Goal: Task Accomplishment & Management: Use online tool/utility

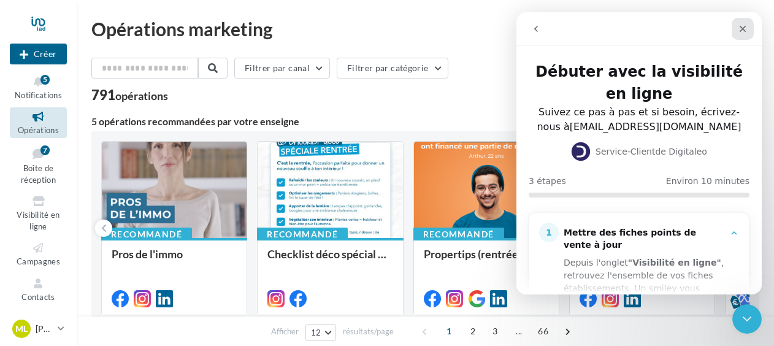
click at [748, 27] on div "Fermer" at bounding box center [743, 29] width 22 height 22
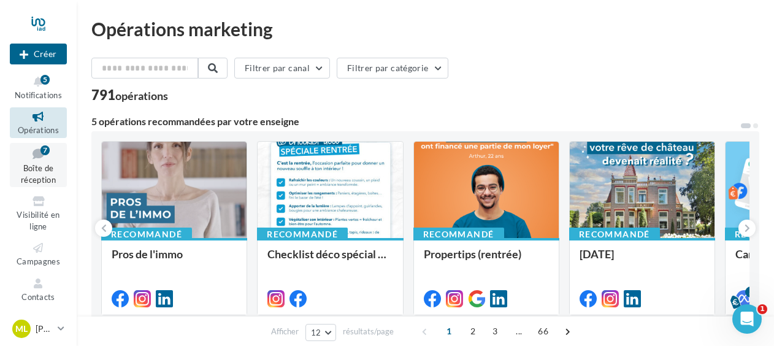
click at [48, 161] on icon at bounding box center [38, 153] width 50 height 17
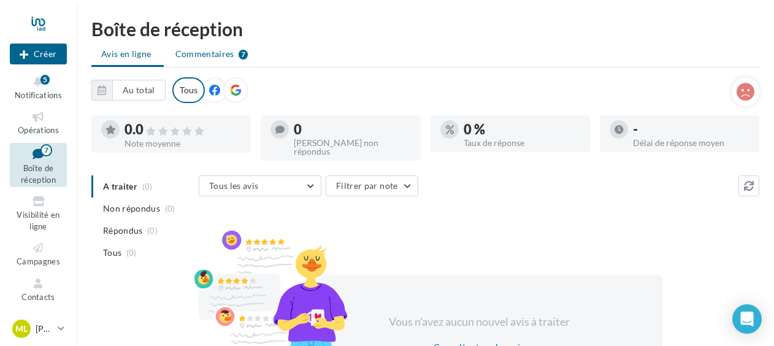
click at [197, 49] on span "Commentaires" at bounding box center [204, 54] width 59 height 12
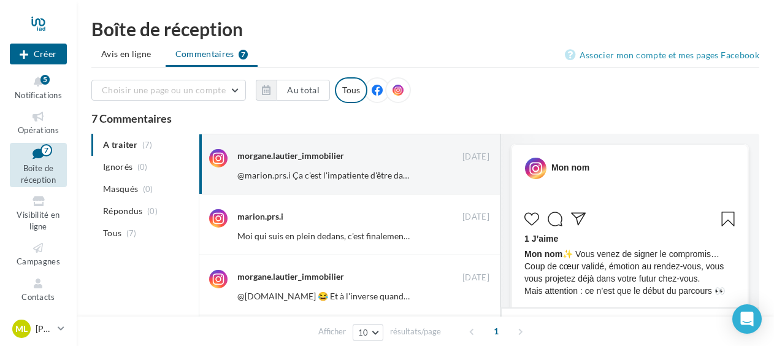
scroll to position [637, 0]
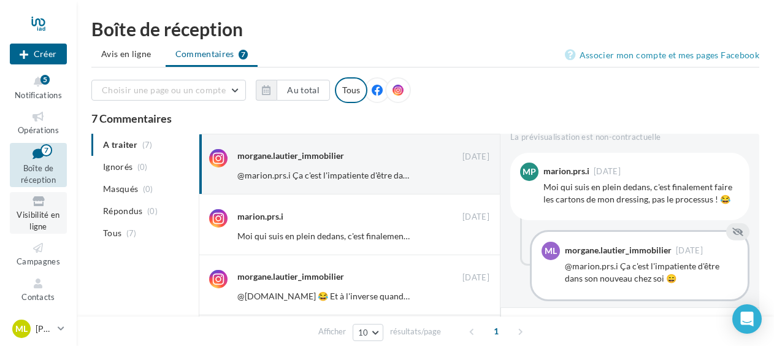
click at [37, 215] on span "Visibilité en ligne" at bounding box center [38, 220] width 43 height 21
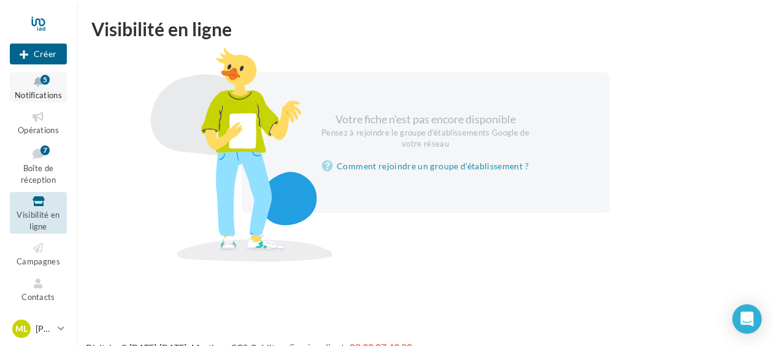
click at [40, 82] on icon at bounding box center [38, 82] width 50 height 14
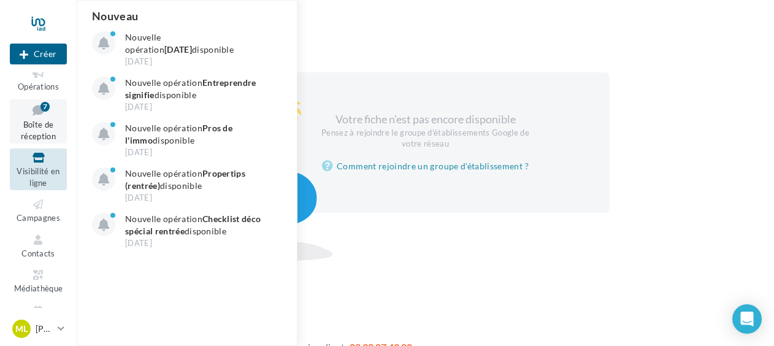
scroll to position [72, 0]
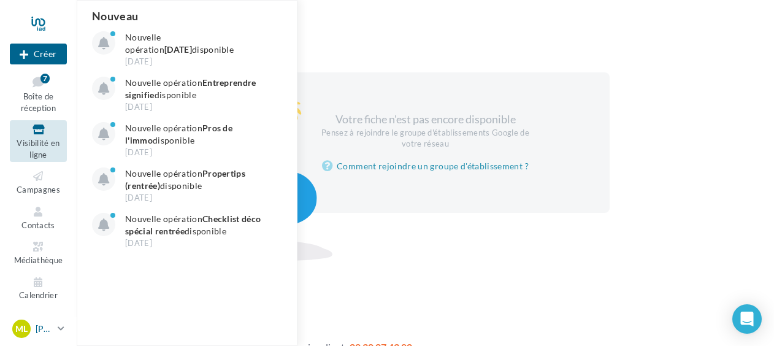
click at [36, 326] on p "[PERSON_NAME]" at bounding box center [44, 329] width 17 height 12
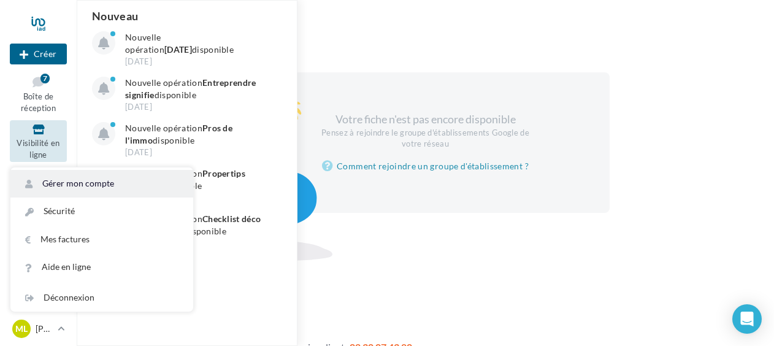
click at [96, 178] on link "Gérer mon compte" at bounding box center [101, 184] width 183 height 28
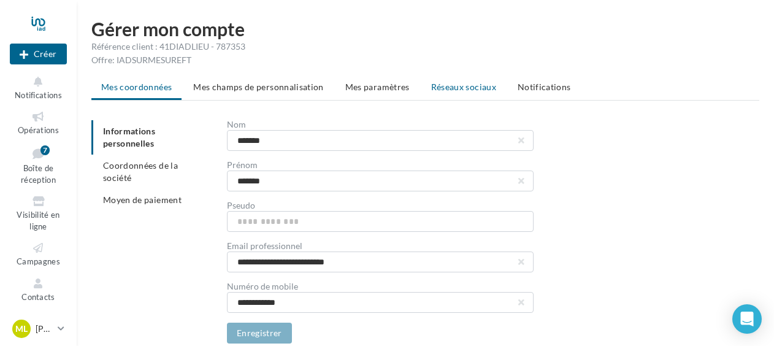
click at [470, 81] on li "Réseaux sociaux" at bounding box center [463, 87] width 85 height 22
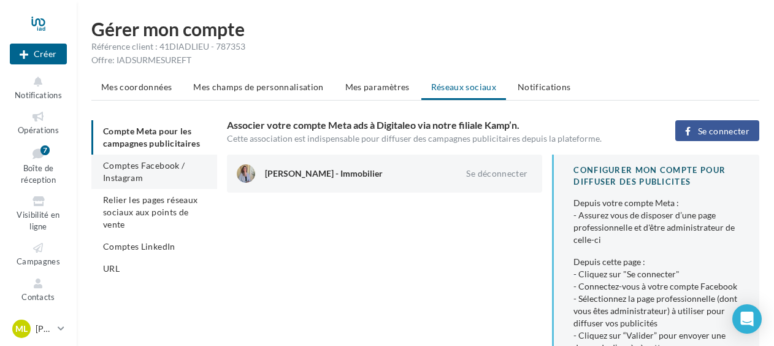
click at [144, 178] on li "Comptes Facebook / Instagram" at bounding box center [154, 172] width 126 height 34
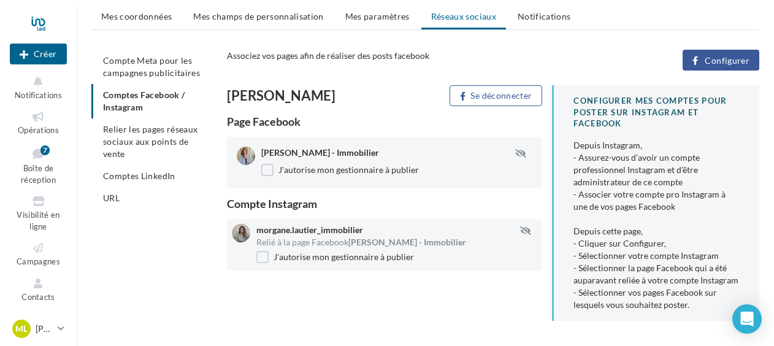
scroll to position [87, 0]
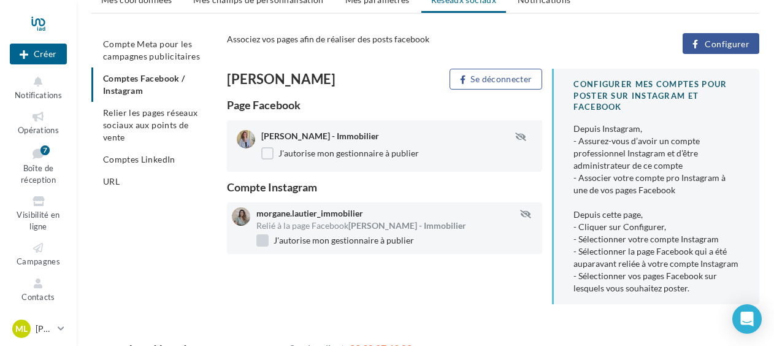
click at [260, 239] on label "J'autorise mon gestionnaire à publier" at bounding box center [335, 240] width 158 height 12
click at [265, 239] on label "J'autorise mon gestionnaire à publier" at bounding box center [335, 240] width 158 height 12
click at [126, 131] on li "Relier les pages réseaux sociaux aux points de vente" at bounding box center [154, 125] width 126 height 47
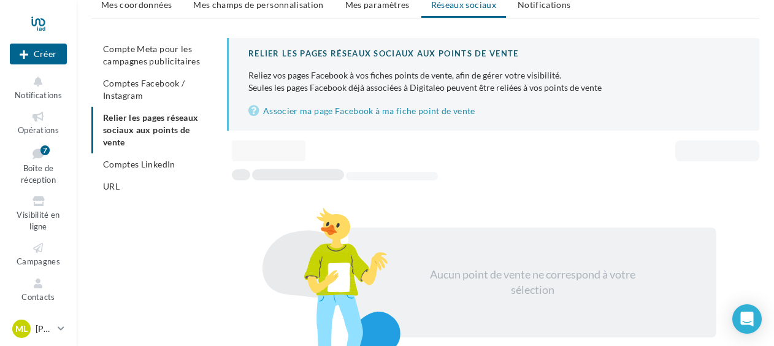
scroll to position [83, 0]
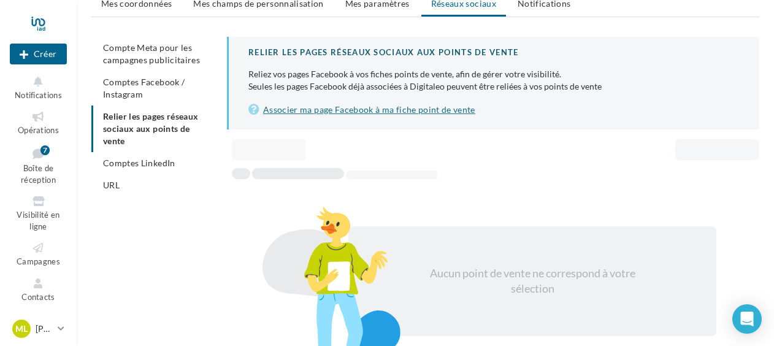
click at [311, 112] on link "Associer ma page Facebook à ma fiche point de vente" at bounding box center [493, 109] width 491 height 15
click at [118, 180] on span "URL" at bounding box center [111, 185] width 17 height 10
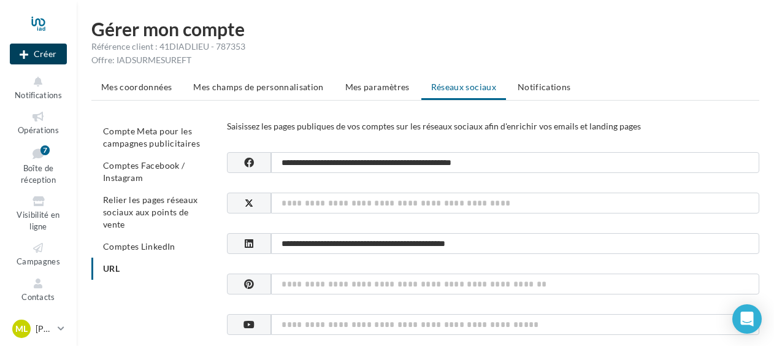
click at [36, 59] on button "Créer" at bounding box center [38, 54] width 57 height 21
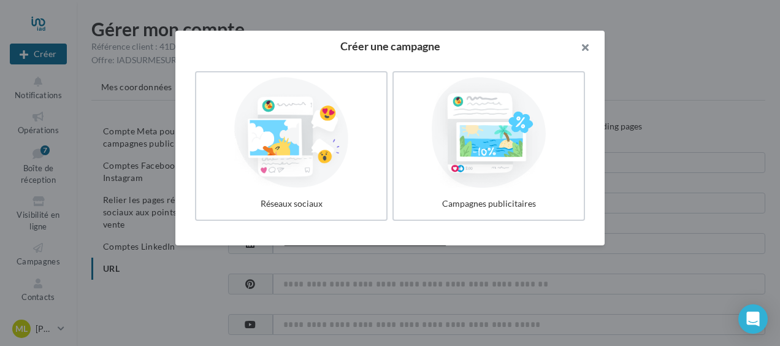
click at [591, 52] on button "button" at bounding box center [580, 49] width 49 height 37
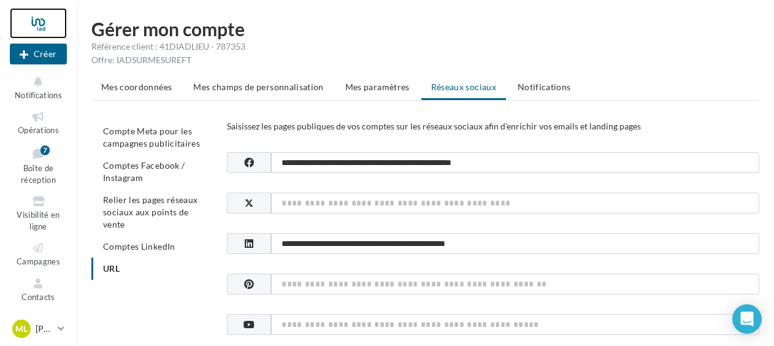
click at [34, 26] on div at bounding box center [38, 23] width 57 height 31
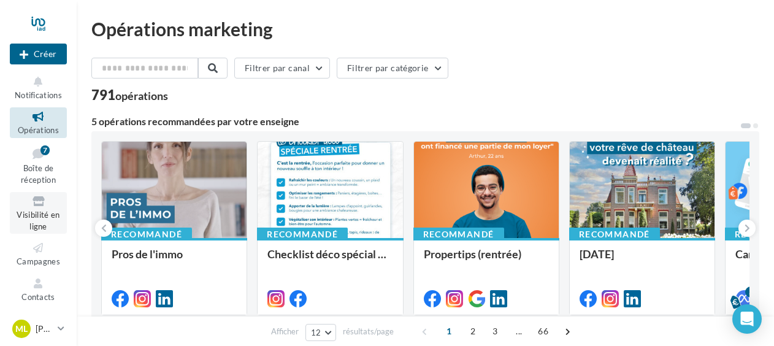
click at [35, 201] on icon at bounding box center [38, 201] width 50 height 14
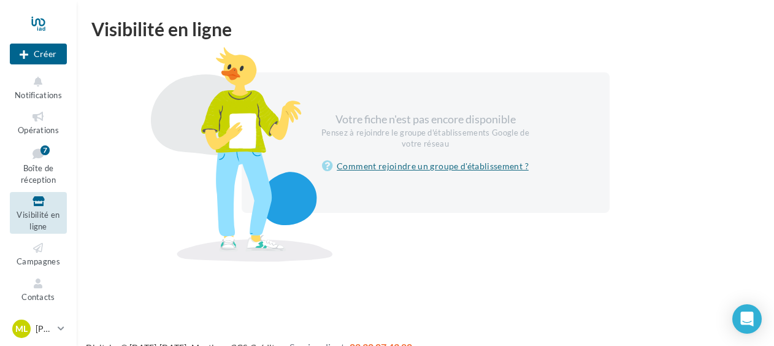
click at [444, 168] on link "Comment rejoindre un groupe d'établissement ?" at bounding box center [425, 166] width 207 height 15
click at [33, 166] on span "Boîte de réception" at bounding box center [38, 173] width 35 height 21
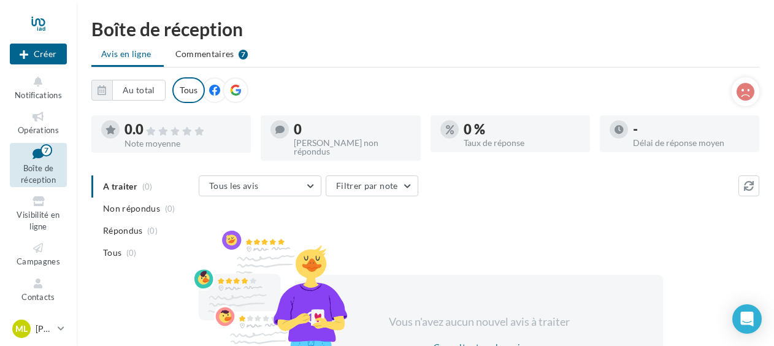
click at [234, 90] on icon at bounding box center [235, 90] width 11 height 11
click at [196, 61] on li "Commentaires 7" at bounding box center [212, 54] width 93 height 22
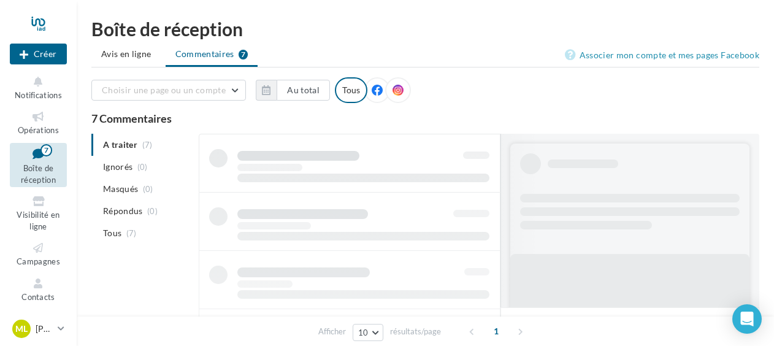
click at [145, 66] on ul "Avis en ligne Commentaires 7" at bounding box center [425, 55] width 668 height 25
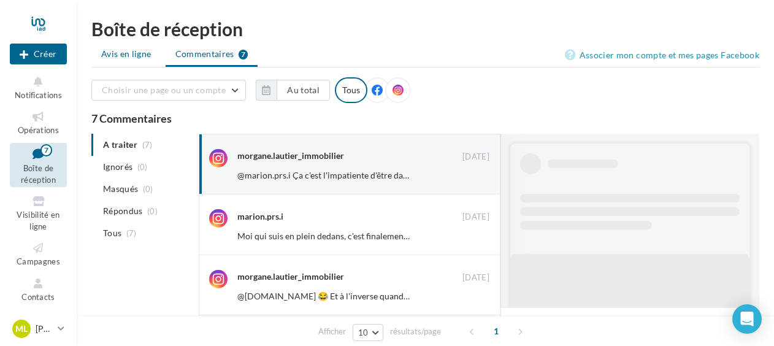
click at [140, 59] on span "Avis en ligne" at bounding box center [126, 54] width 50 height 12
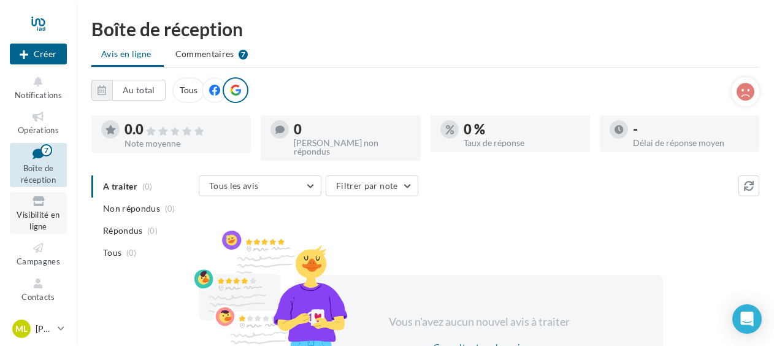
click at [33, 206] on icon at bounding box center [38, 201] width 50 height 14
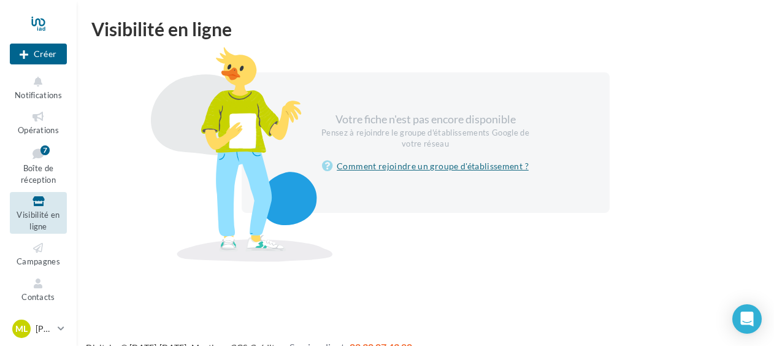
click at [448, 172] on link "Comment rejoindre un groupe d'établissement ?" at bounding box center [425, 166] width 207 height 15
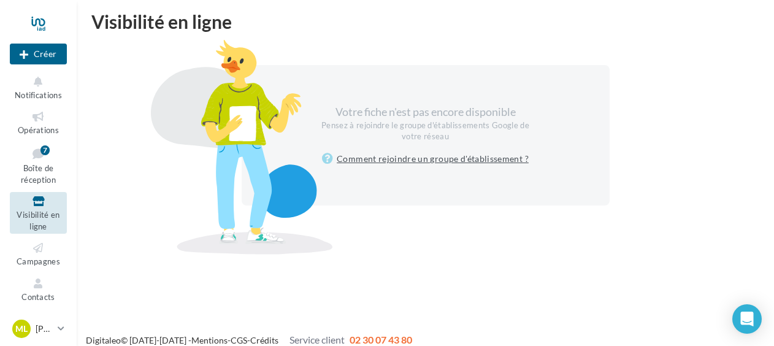
scroll to position [20, 0]
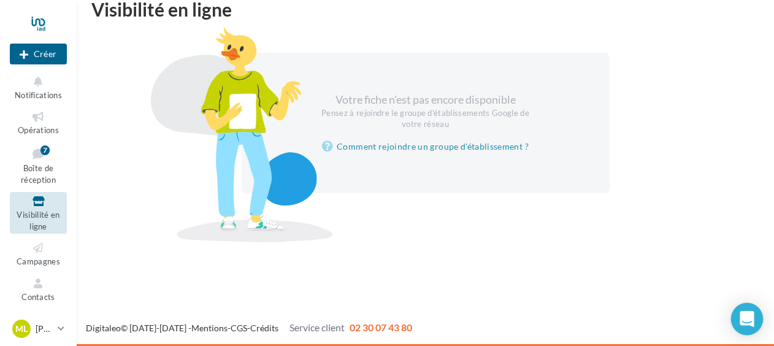
click at [742, 315] on icon "Open Intercom Messenger" at bounding box center [747, 319] width 14 height 16
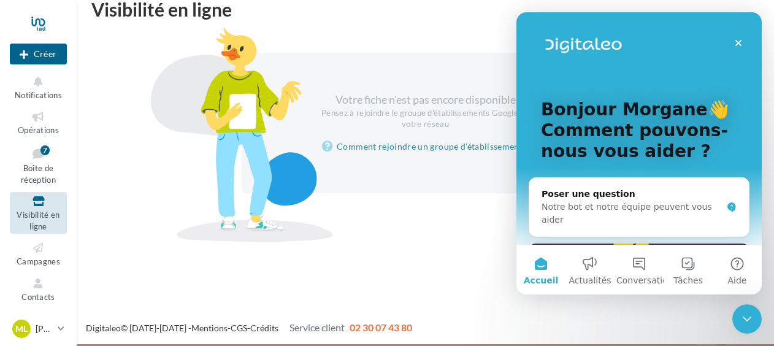
scroll to position [0, 0]
click at [572, 204] on div "Notre bot et notre équipe peuvent vous aider" at bounding box center [632, 214] width 180 height 26
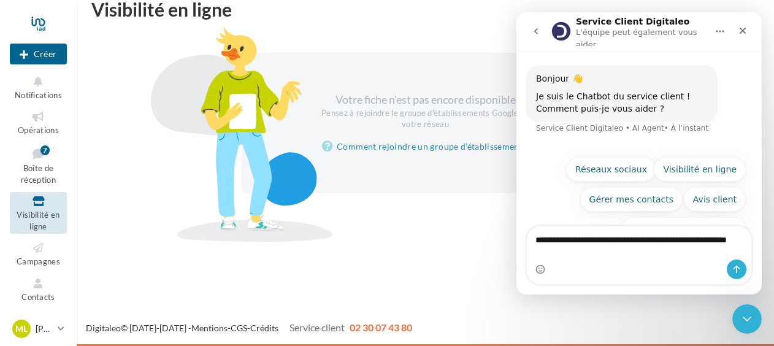
type textarea "**********"
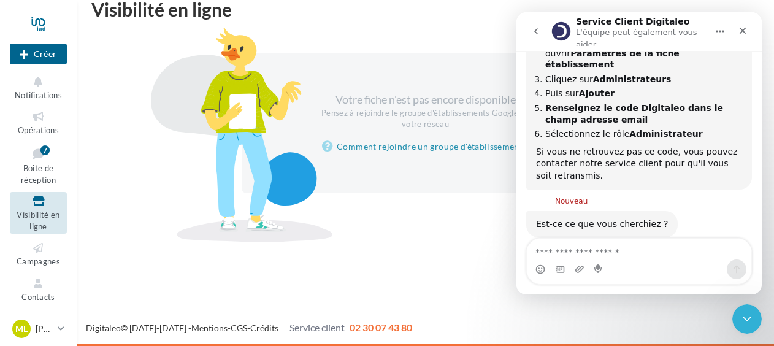
scroll to position [222, 0]
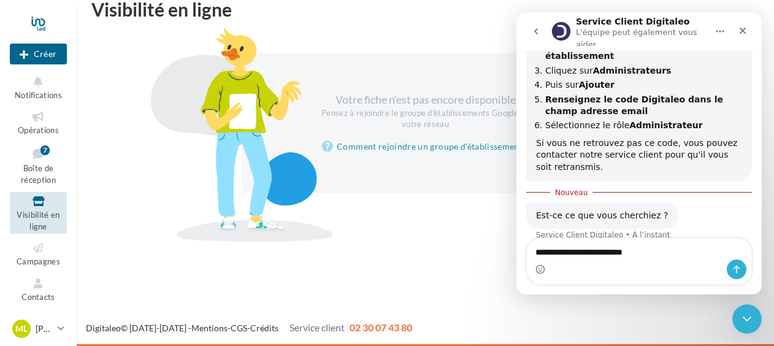
type textarea "**********"
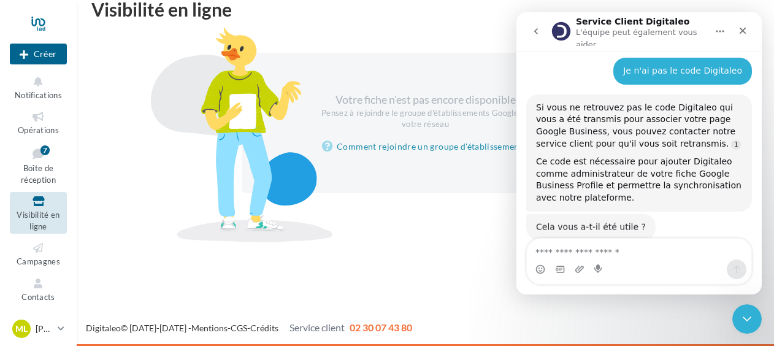
scroll to position [393, 0]
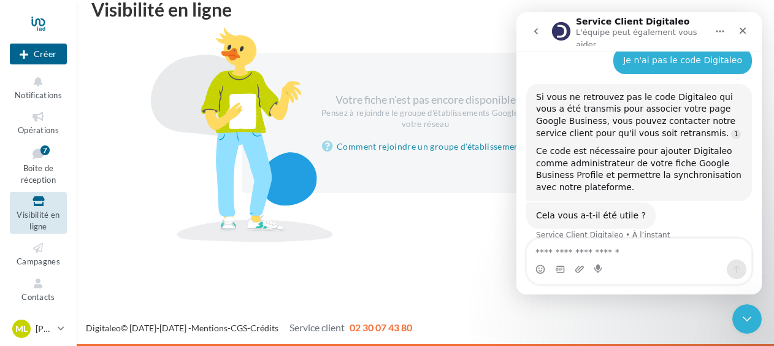
click at [567, 251] on textarea "Envoyer un message..." at bounding box center [639, 249] width 225 height 21
type textarea "**********"
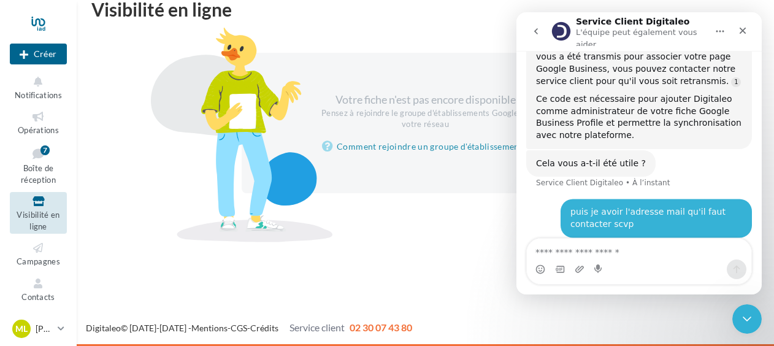
scroll to position [481, 0]
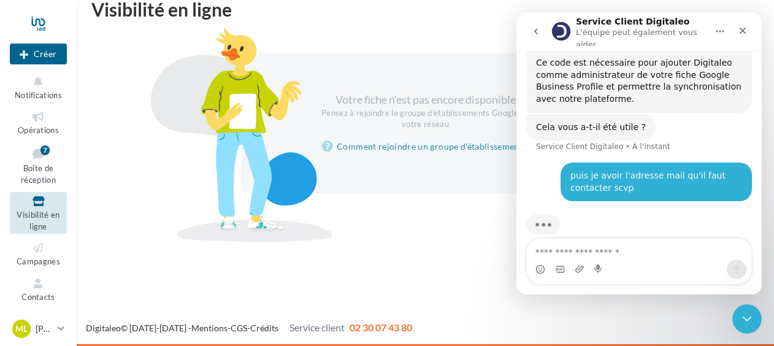
click at [580, 253] on textarea "Envoyer un message..." at bounding box center [639, 249] width 225 height 21
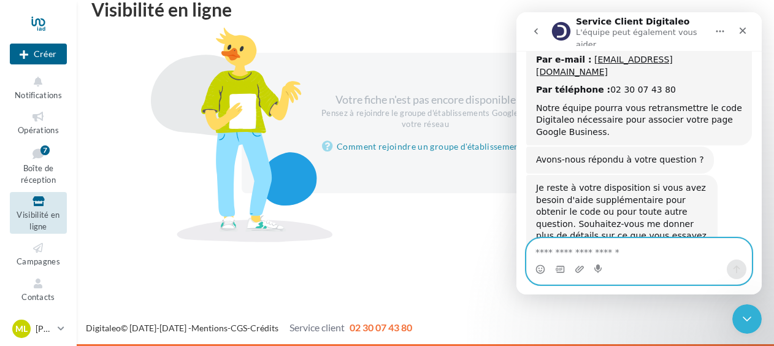
scroll to position [661, 0]
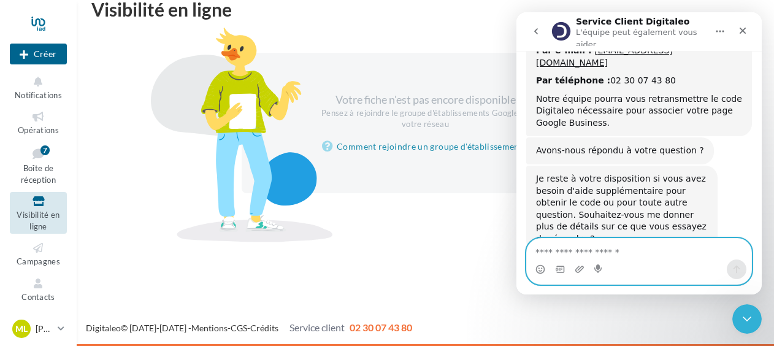
click at [642, 247] on textarea "Envoyer un message..." at bounding box center [639, 249] width 225 height 21
type textarea "**********"
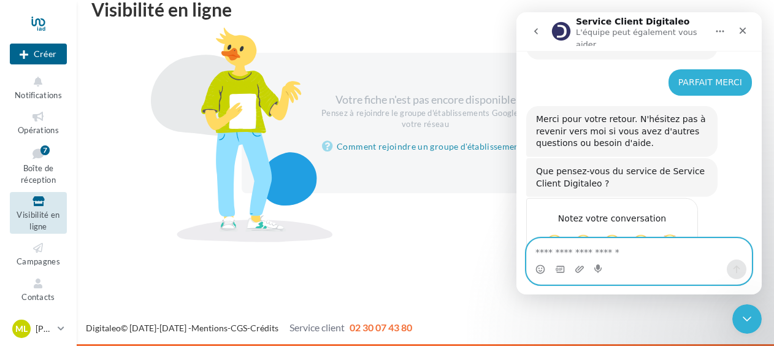
scroll to position [867, 0]
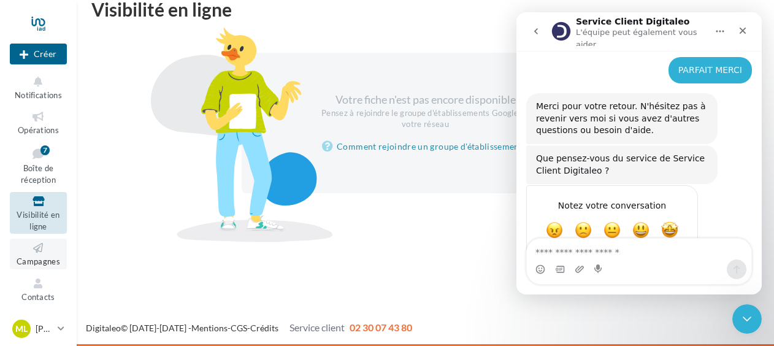
click at [40, 247] on icon at bounding box center [38, 248] width 50 height 14
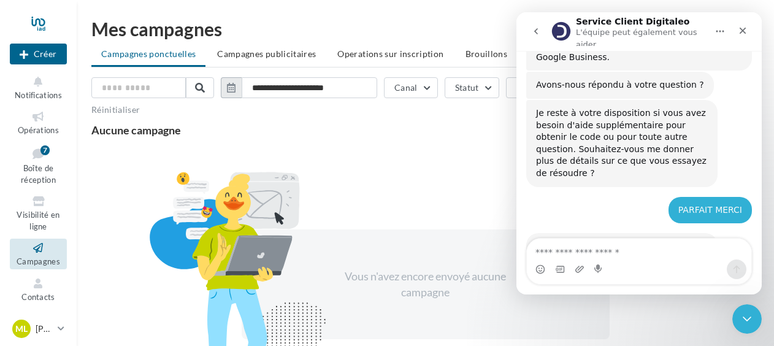
scroll to position [867, 0]
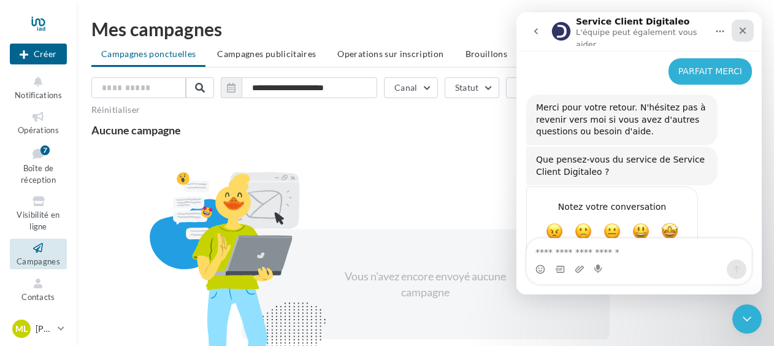
click at [744, 26] on icon "Fermer" at bounding box center [743, 31] width 10 height 10
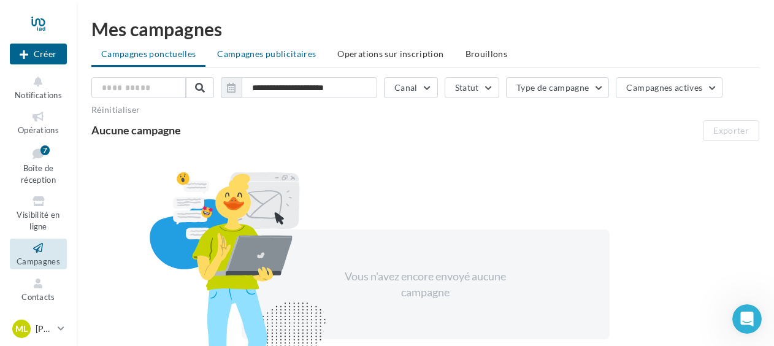
click at [248, 52] on span "Campagnes publicitaires" at bounding box center [266, 53] width 99 height 10
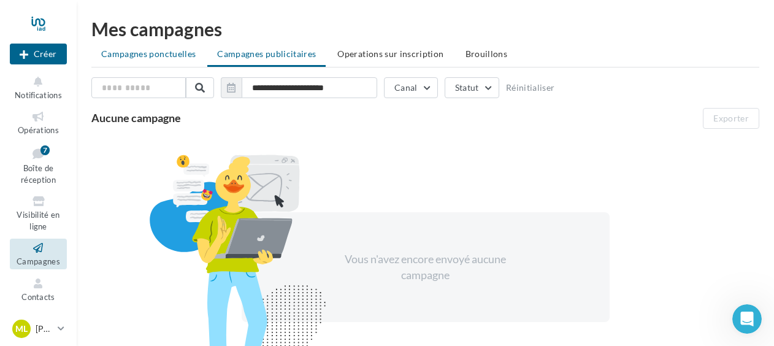
click at [158, 55] on span "Campagnes ponctuelles" at bounding box center [148, 53] width 94 height 10
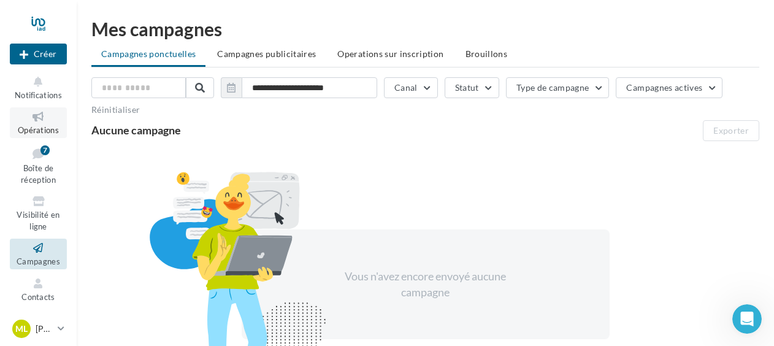
click at [22, 135] on link "Opérations" at bounding box center [38, 122] width 57 height 30
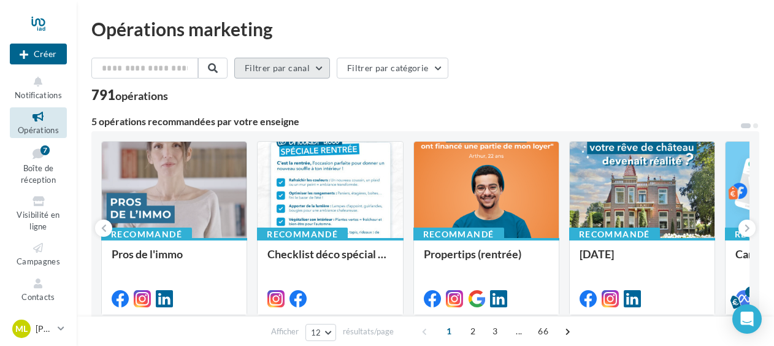
click at [280, 69] on button "Filtrer par canal" at bounding box center [282, 68] width 96 height 21
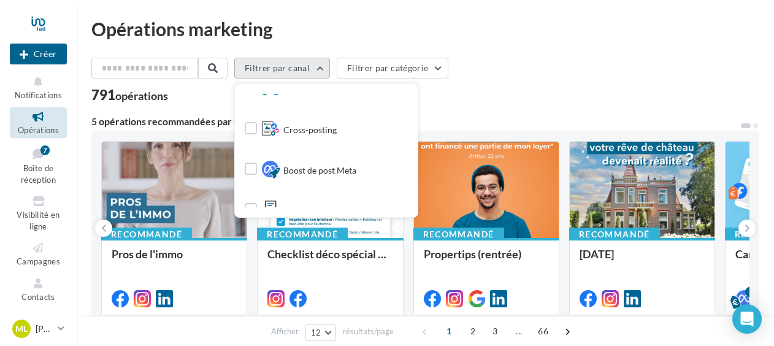
scroll to position [254, 0]
click at [295, 123] on span "Cross-posting" at bounding box center [309, 129] width 53 height 12
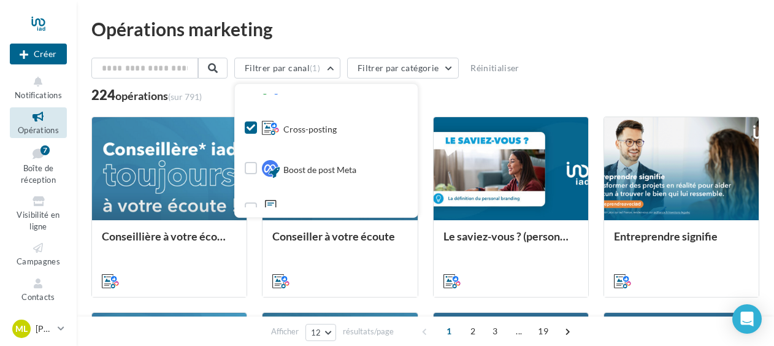
click at [464, 97] on div "224 opérations (sur 791)" at bounding box center [425, 96] width 668 height 16
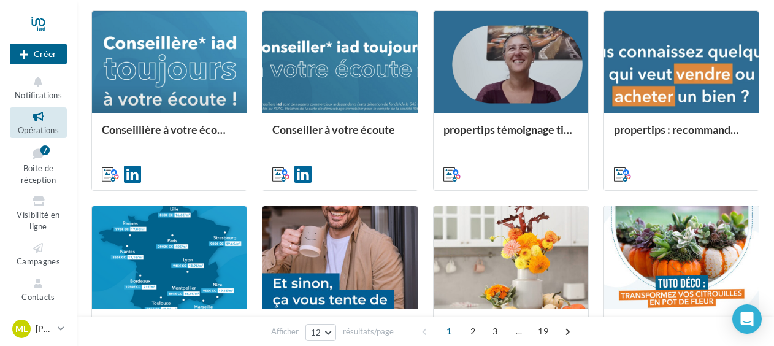
scroll to position [444, 0]
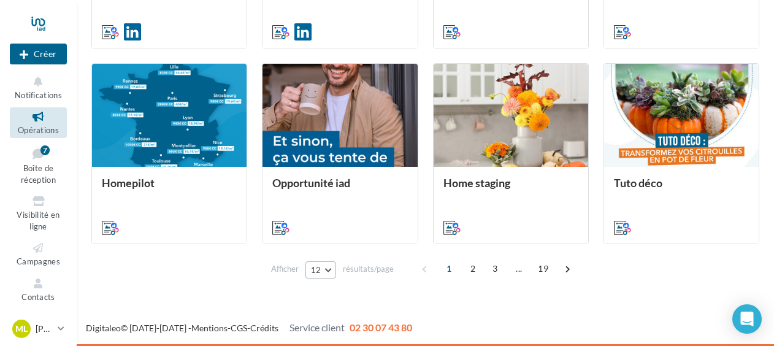
click at [324, 272] on button "12" at bounding box center [320, 269] width 31 height 17
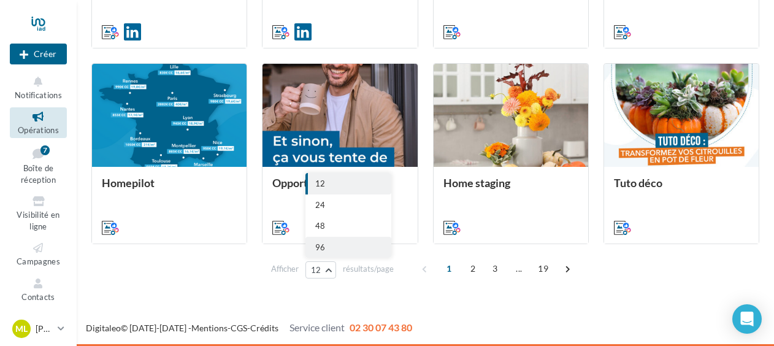
click at [330, 244] on button "96" at bounding box center [348, 247] width 86 height 21
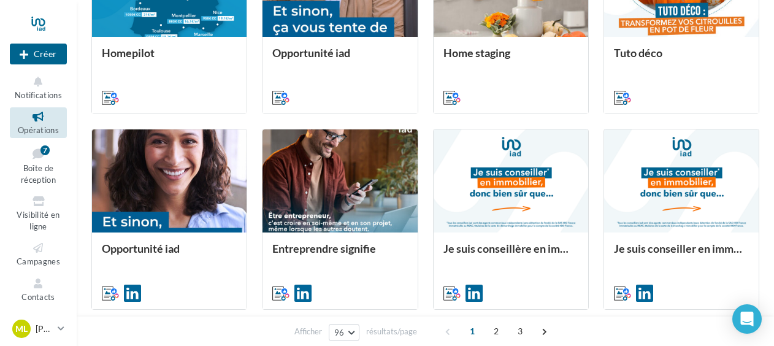
scroll to position [579, 0]
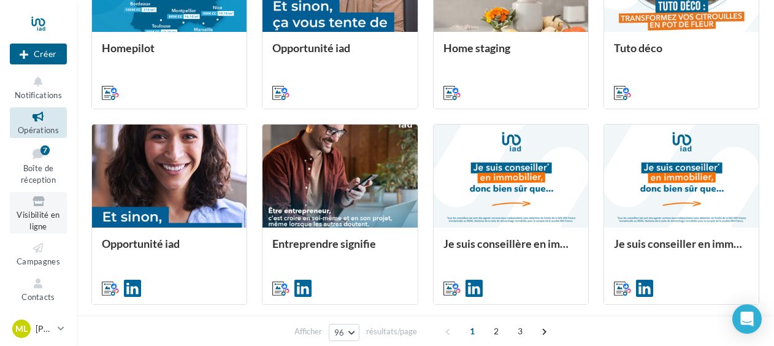
click at [39, 207] on icon at bounding box center [38, 201] width 50 height 14
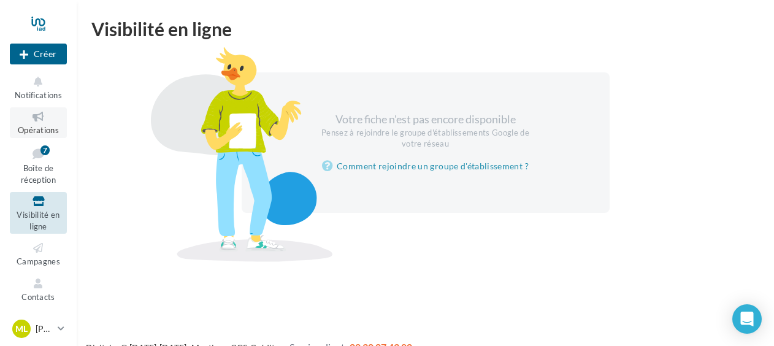
click at [36, 123] on icon at bounding box center [38, 117] width 50 height 14
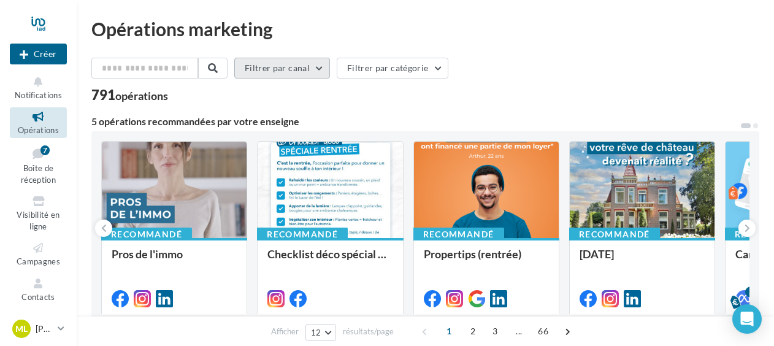
click at [327, 71] on button "Filtrer par canal" at bounding box center [282, 68] width 96 height 21
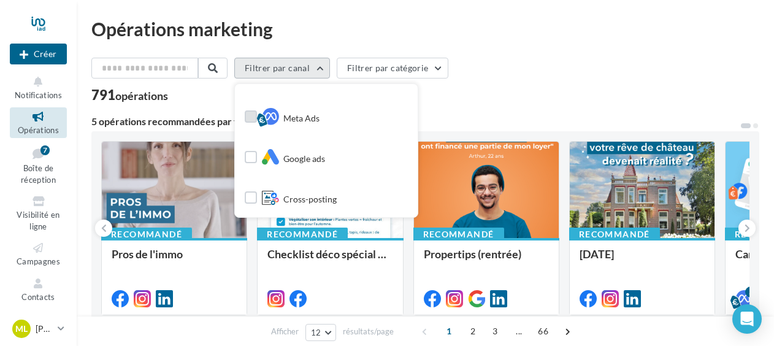
scroll to position [123, 0]
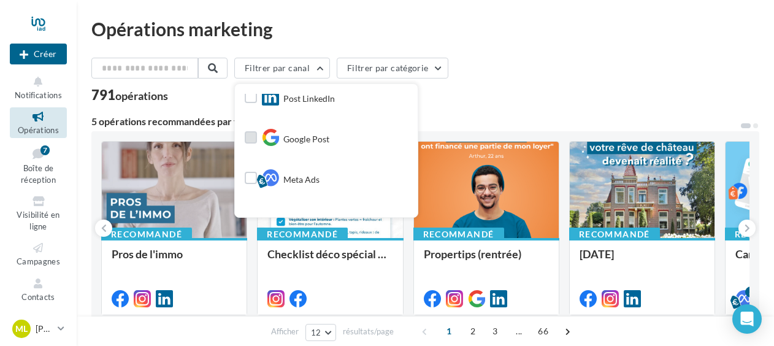
click at [257, 135] on label at bounding box center [251, 137] width 12 height 12
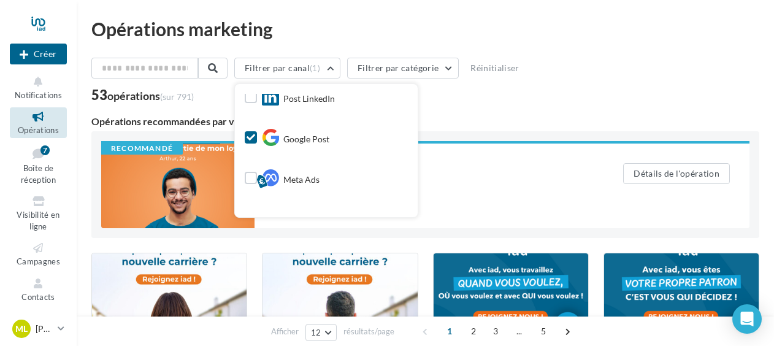
click at [486, 117] on div "Opérations recommandées par votre enseigne" at bounding box center [425, 122] width 668 height 10
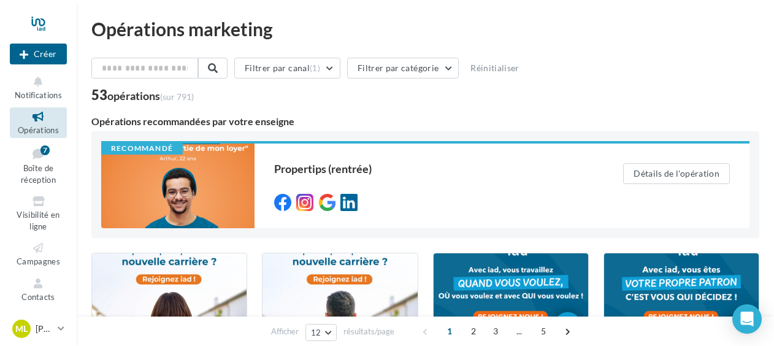
scroll to position [0, 0]
click at [289, 78] on button "Filtrer par canal (1)" at bounding box center [287, 68] width 106 height 21
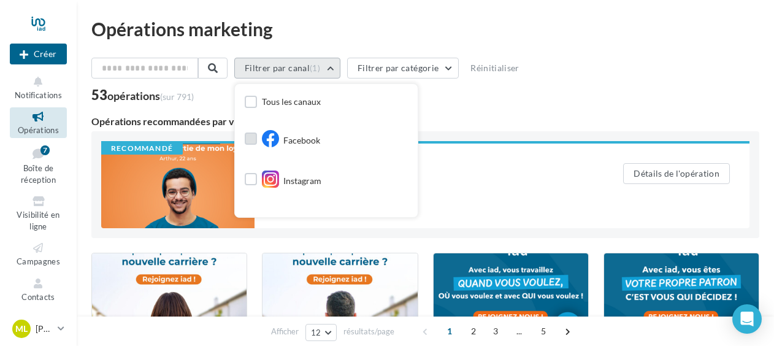
scroll to position [61, 0]
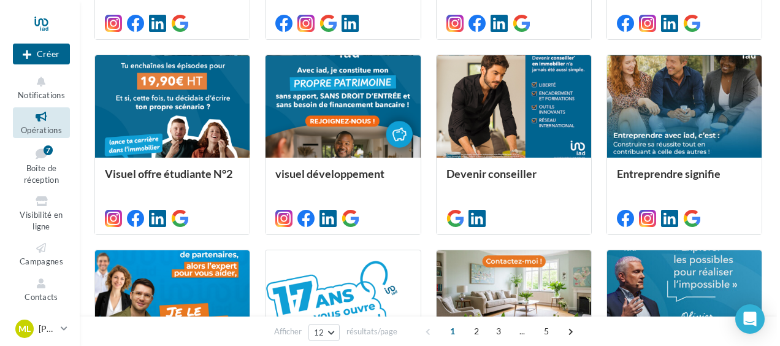
scroll to position [368, 0]
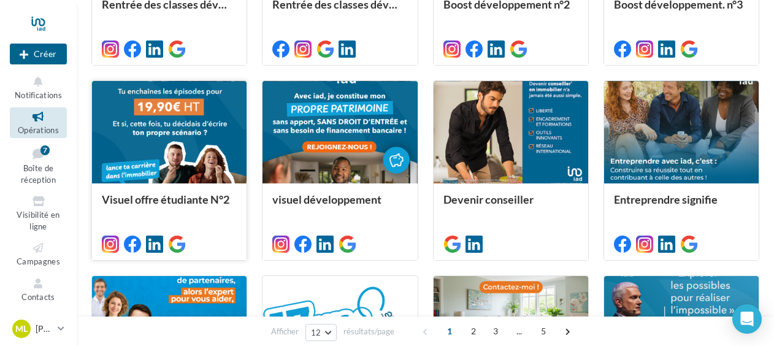
click at [195, 140] on div at bounding box center [169, 133] width 155 height 104
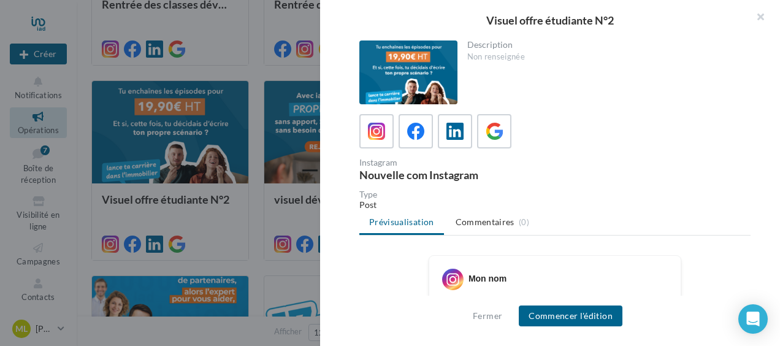
click at [512, 128] on div at bounding box center [554, 131] width 391 height 34
click at [493, 132] on icon at bounding box center [495, 132] width 18 height 18
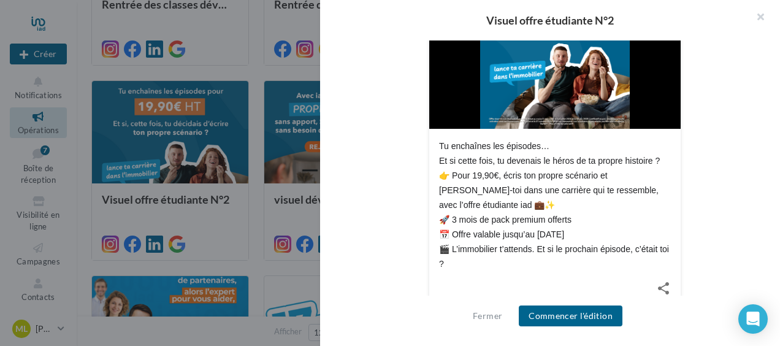
scroll to position [355, 0]
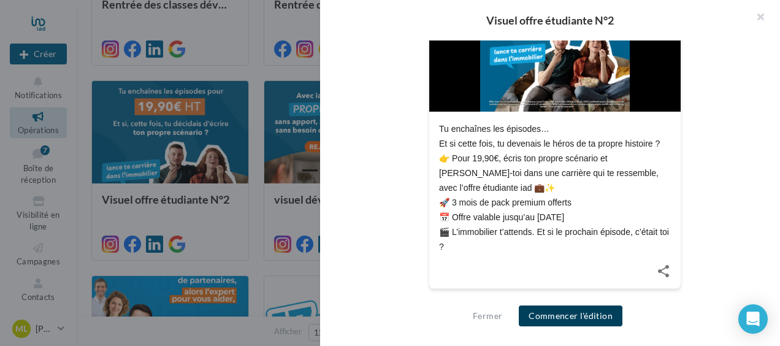
click at [569, 313] on button "Commencer l'édition" at bounding box center [571, 315] width 104 height 21
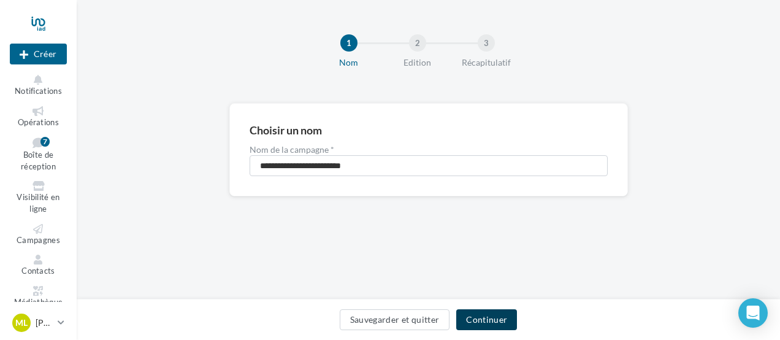
click at [494, 315] on button "Continuer" at bounding box center [486, 319] width 61 height 21
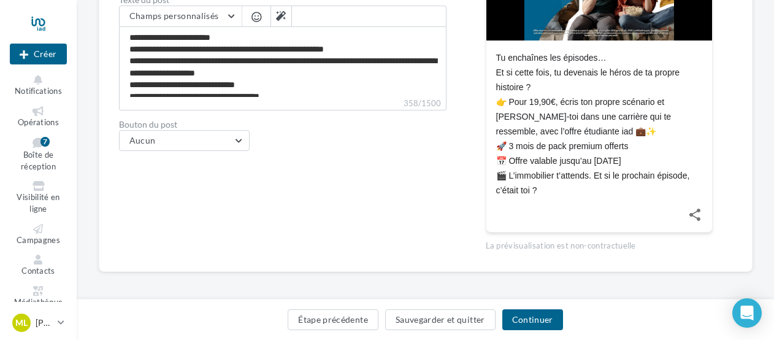
scroll to position [381, 0]
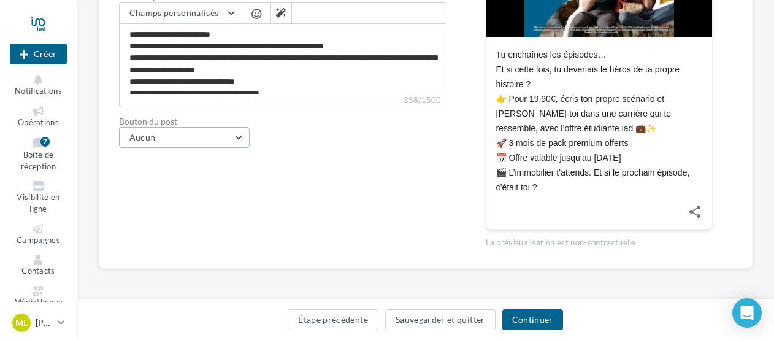
click at [204, 140] on button "Aucun" at bounding box center [184, 137] width 131 height 21
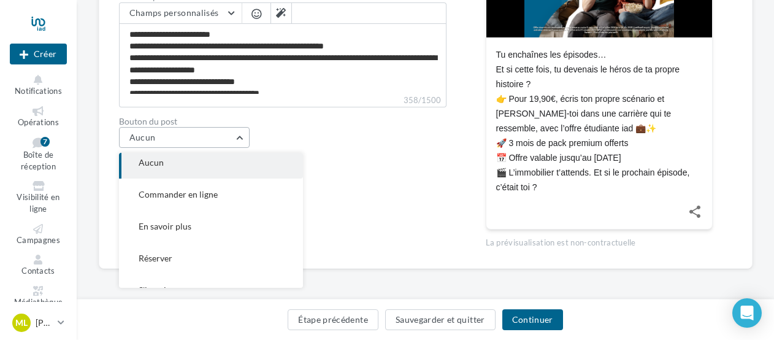
scroll to position [56, 0]
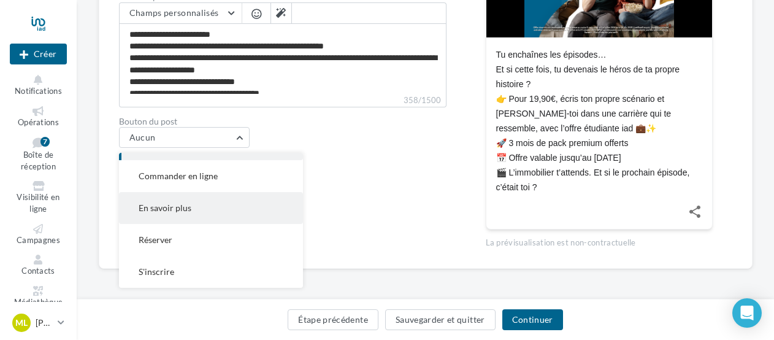
click at [218, 207] on button "En savoir plus" at bounding box center [211, 208] width 184 height 32
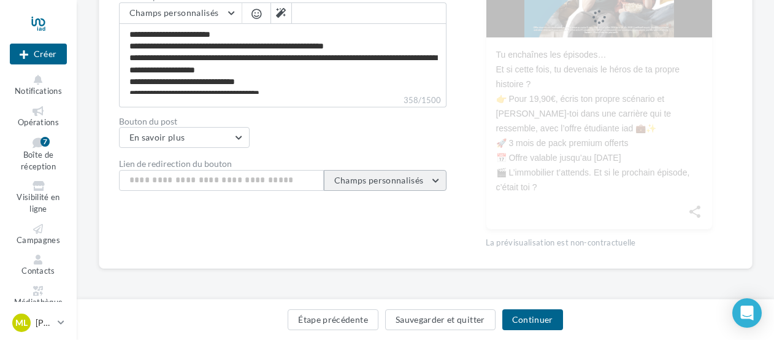
click at [328, 180] on button "Champs personnalisés" at bounding box center [385, 180] width 123 height 21
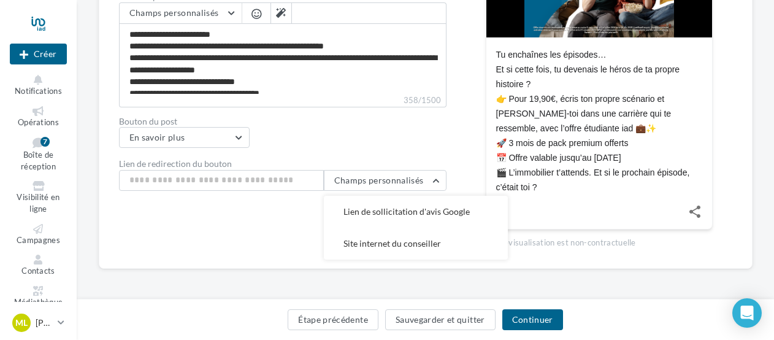
click at [357, 156] on div "Type de communication Actualité Evénement Media du post Post offre étudiante -…" at bounding box center [283, 6] width 328 height 486
click at [243, 136] on button "En savoir plus" at bounding box center [184, 137] width 131 height 21
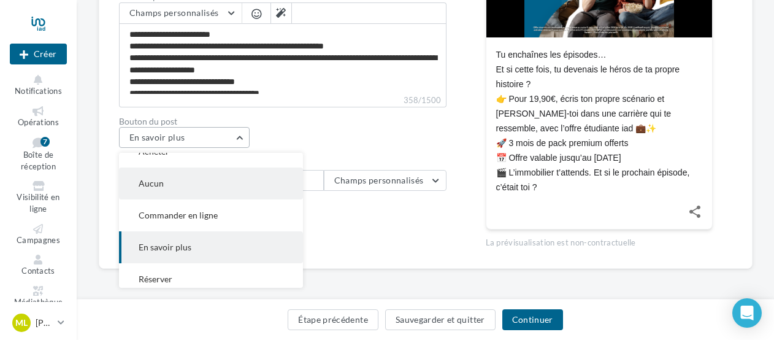
scroll to position [0, 0]
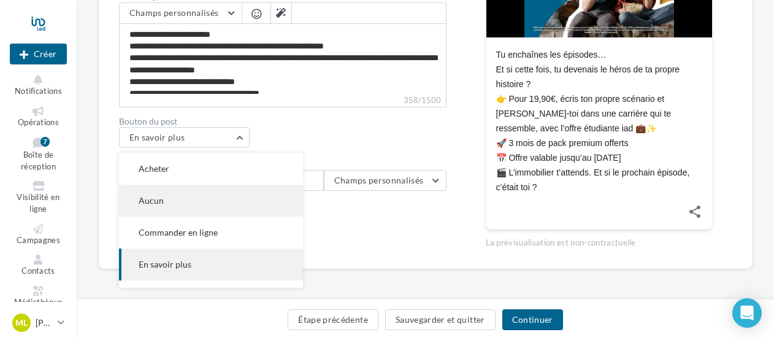
click at [172, 204] on button "Aucun" at bounding box center [211, 201] width 184 height 32
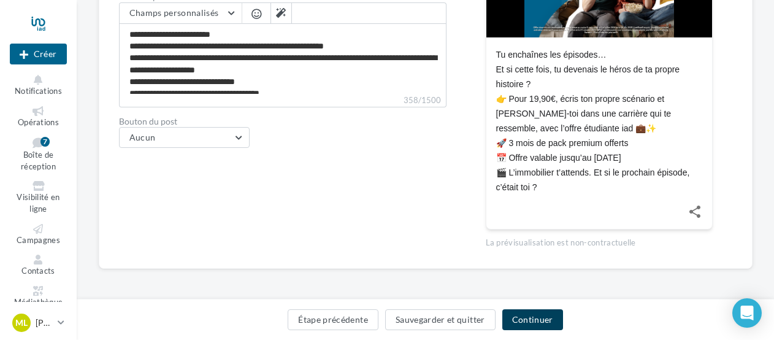
click at [530, 315] on button "Continuer" at bounding box center [532, 319] width 61 height 21
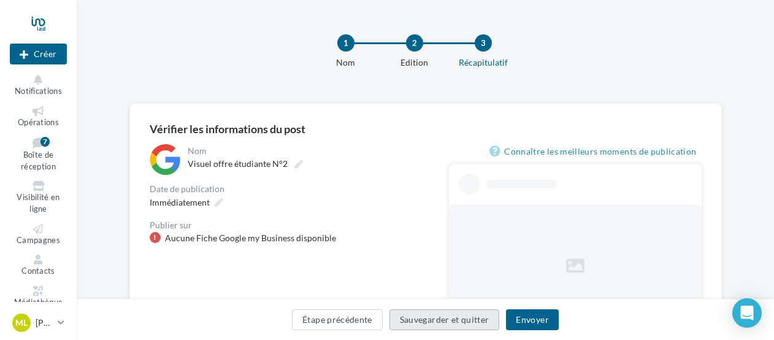
click at [460, 320] on button "Sauvegarder et quitter" at bounding box center [444, 319] width 110 height 21
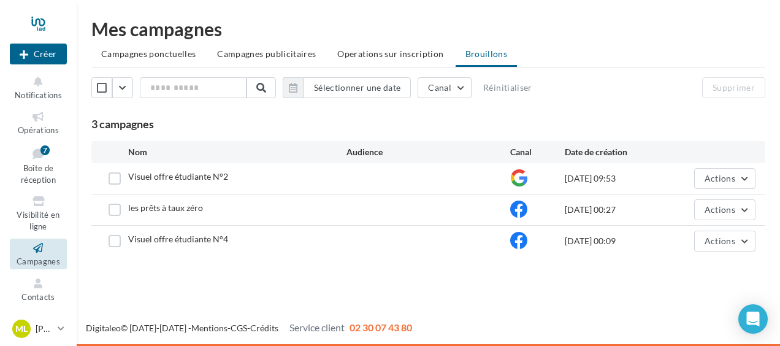
click at [633, 209] on div "[DATE] 00:27" at bounding box center [619, 210] width 109 height 12
click at [561, 209] on div at bounding box center [537, 210] width 55 height 18
click at [504, 212] on div at bounding box center [429, 210] width 164 height 12
click at [172, 209] on span "les prêts à taux zéro" at bounding box center [165, 207] width 75 height 10
drag, startPoint x: 169, startPoint y: 210, endPoint x: 119, endPoint y: 213, distance: 49.8
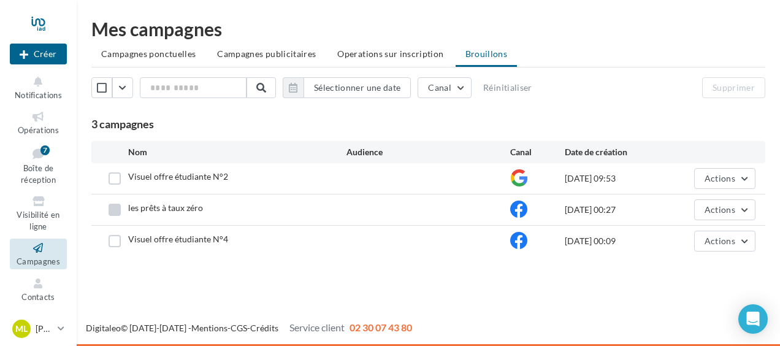
click at [119, 213] on label at bounding box center [115, 210] width 12 height 12
click at [147, 205] on span "les prêts à taux zéro" at bounding box center [165, 207] width 75 height 10
click at [117, 210] on label at bounding box center [115, 210] width 12 height 12
